Goal: Task Accomplishment & Management: Use online tool/utility

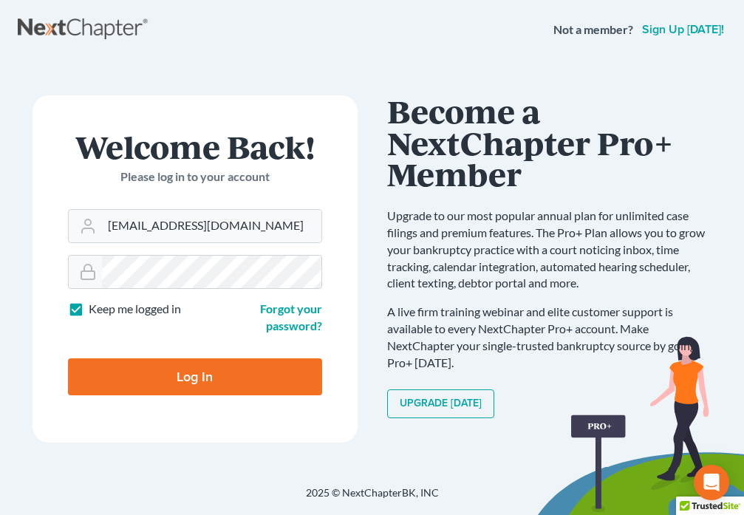
type input "[EMAIL_ADDRESS][DOMAIN_NAME]"
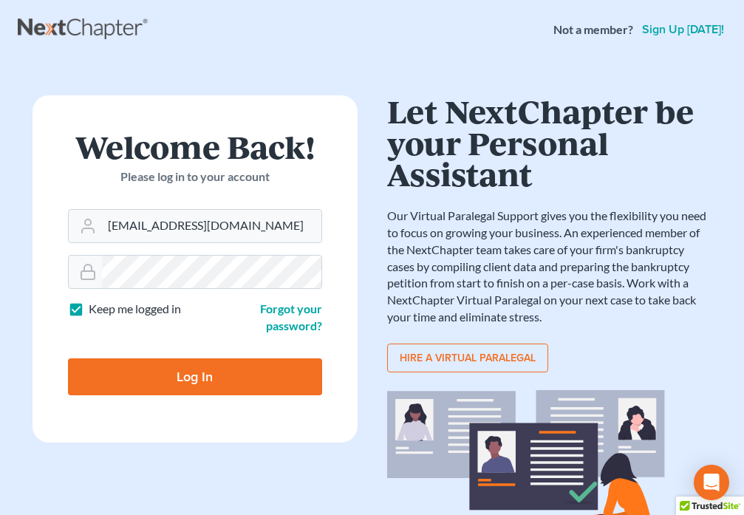
click at [219, 380] on input "Log In" at bounding box center [195, 376] width 254 height 37
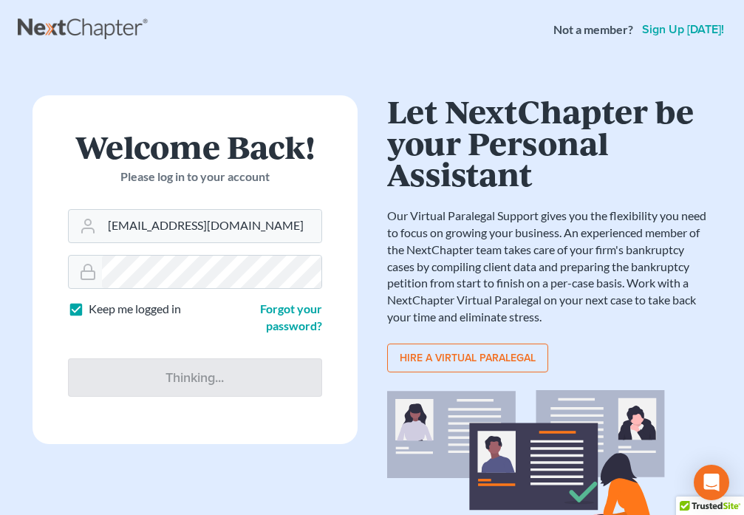
type input "Thinking..."
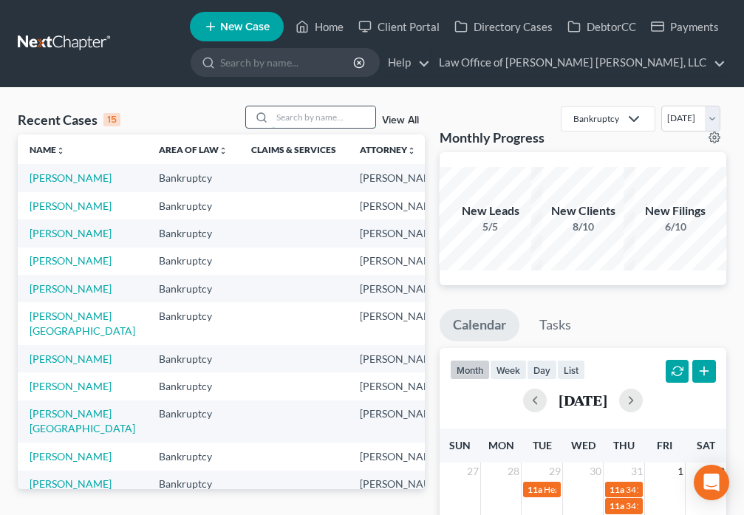
click at [295, 120] on input "search" at bounding box center [323, 116] width 103 height 21
type input "[PERSON_NAME]"
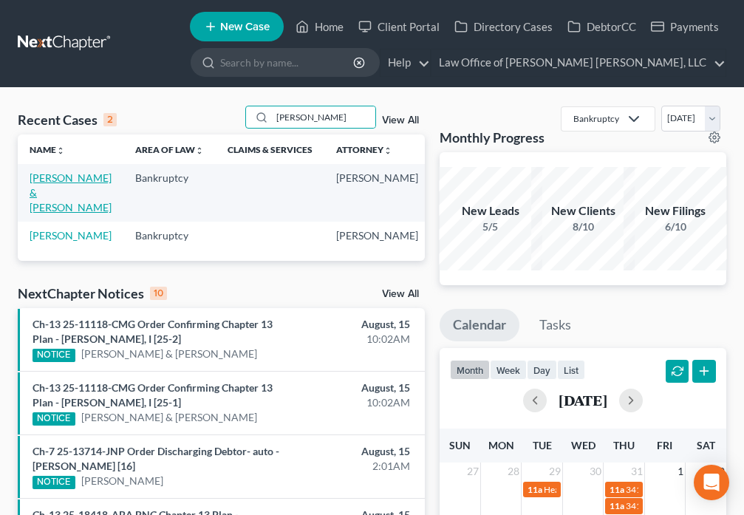
click at [46, 188] on link "[PERSON_NAME] & [PERSON_NAME]" at bounding box center [71, 192] width 82 height 42
select select "6"
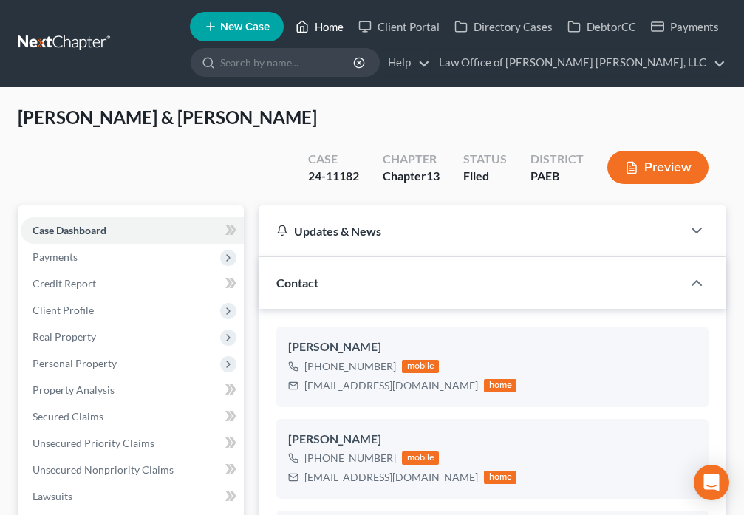
click at [318, 21] on link "Home" at bounding box center [319, 26] width 63 height 27
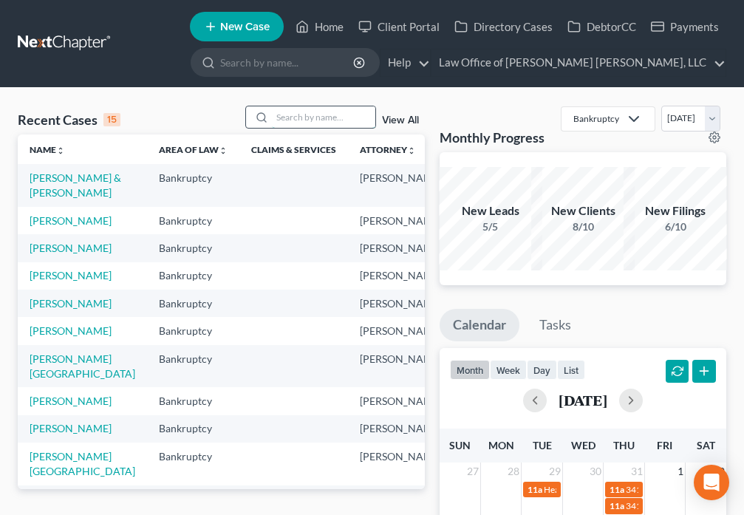
click at [310, 120] on input "search" at bounding box center [323, 116] width 103 height 21
type input "[PERSON_NAME]"
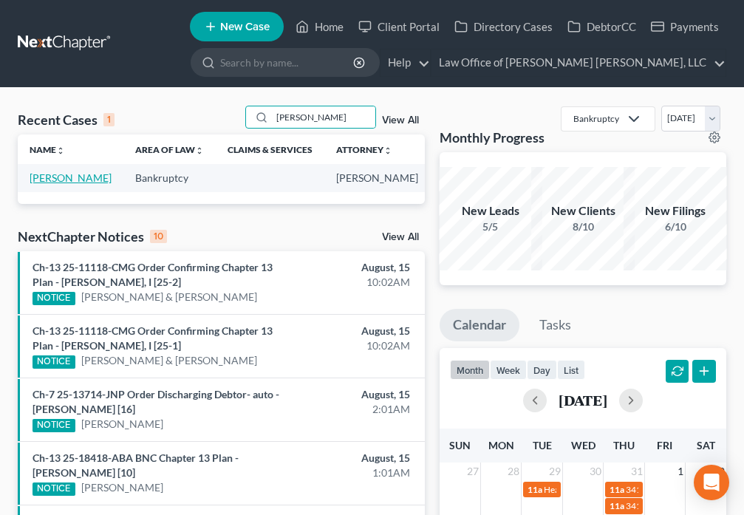
click at [42, 184] on link "[PERSON_NAME]" at bounding box center [71, 177] width 82 height 13
select select "4"
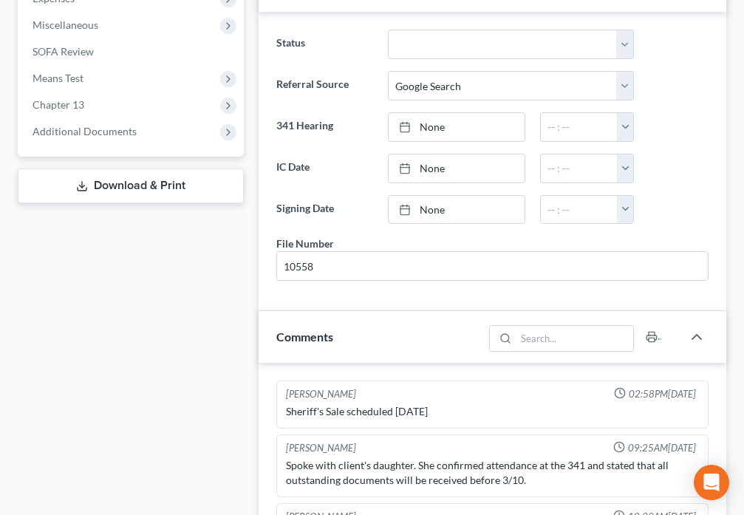
scroll to position [797, 0]
